Goal: Task Accomplishment & Management: Use online tool/utility

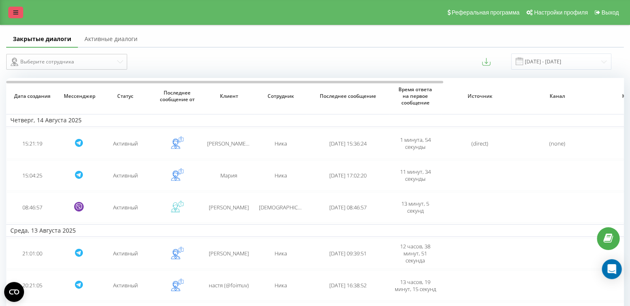
click at [17, 15] on icon at bounding box center [15, 13] width 5 height 6
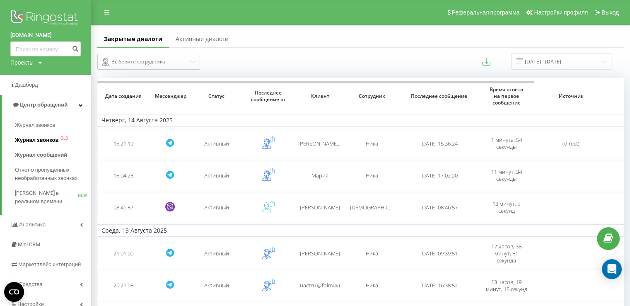
click at [41, 138] on span "Журнал звонков" at bounding box center [36, 140] width 43 height 8
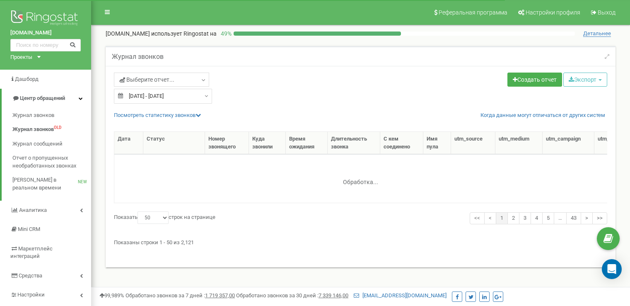
select select "50"
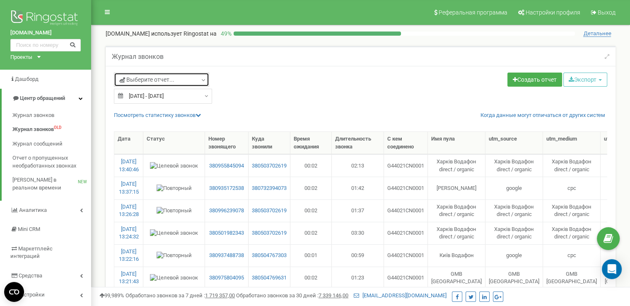
click at [178, 82] on link "Выберите отчет..." at bounding box center [161, 79] width 95 height 14
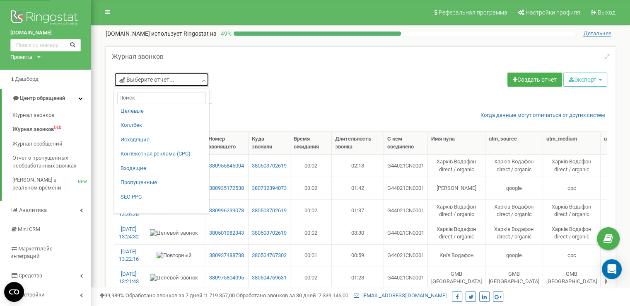
click at [204, 78] on icon at bounding box center [203, 80] width 6 height 8
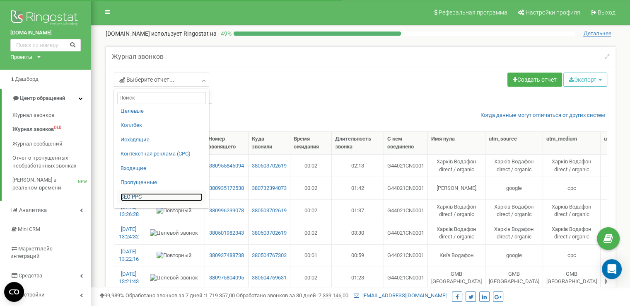
click at [132, 195] on link "SЕО PPС" at bounding box center [161, 197] width 82 height 8
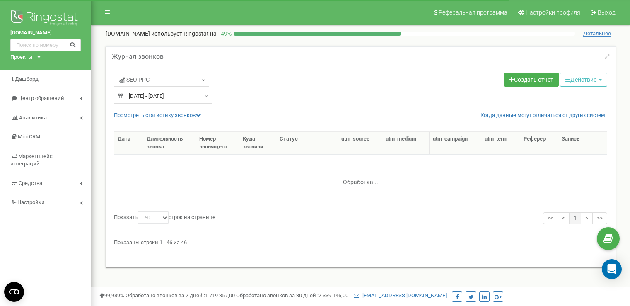
select select "50"
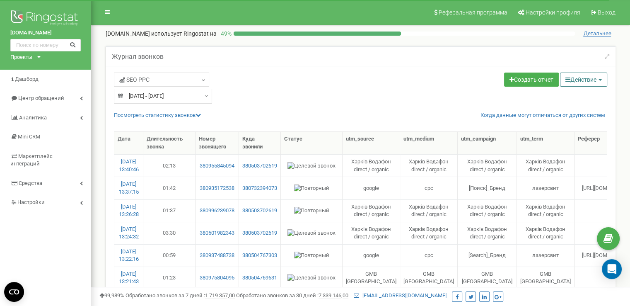
click at [575, 79] on button "Действие" at bounding box center [583, 79] width 47 height 14
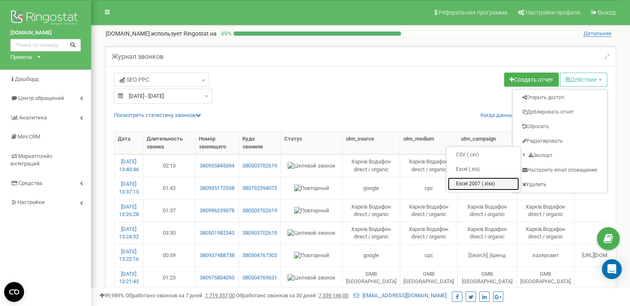
click at [485, 180] on link "Excel 2007 (.xlsx)" at bounding box center [483, 183] width 71 height 13
